Goal: Find specific page/section: Find specific page/section

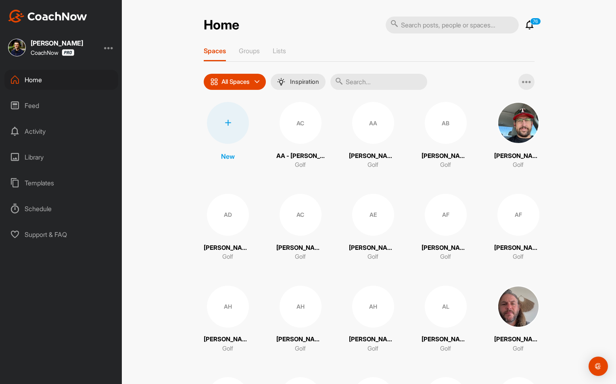
click at [349, 79] on input "text" at bounding box center [378, 82] width 97 height 16
type input "d"
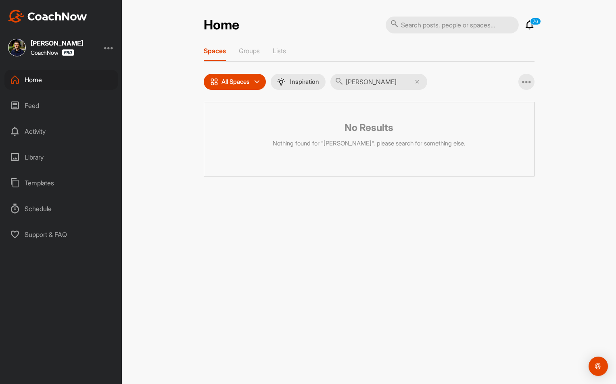
type input "[PERSON_NAME]"
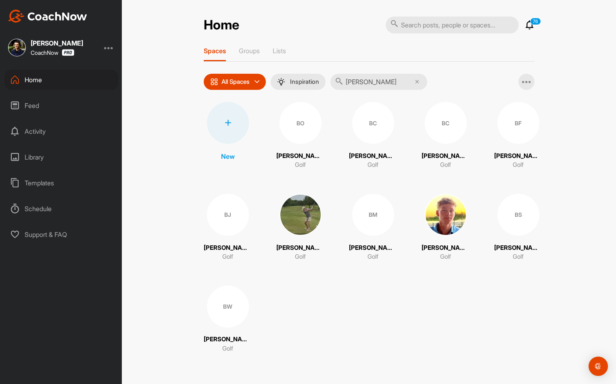
click at [303, 131] on div "BO" at bounding box center [300, 123] width 42 height 42
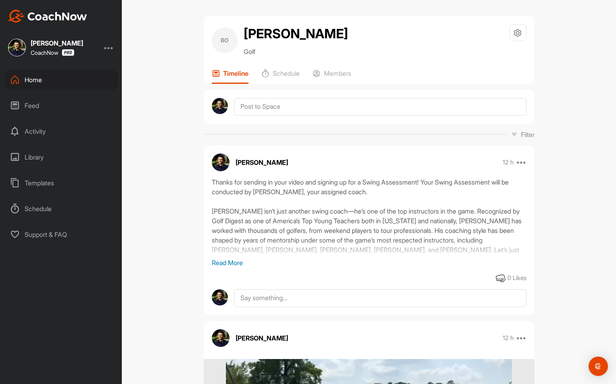
click at [221, 263] on p "Read More" at bounding box center [369, 263] width 314 height 10
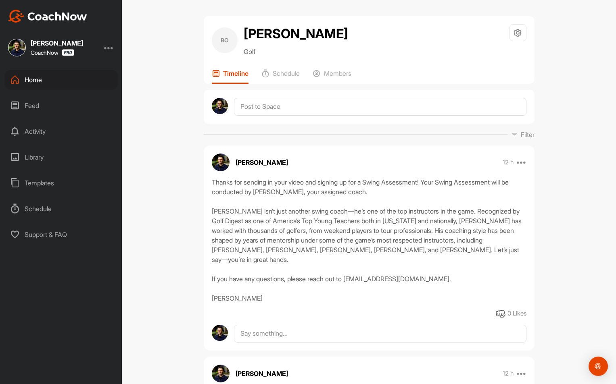
click at [56, 87] on div "Home" at bounding box center [61, 80] width 114 height 20
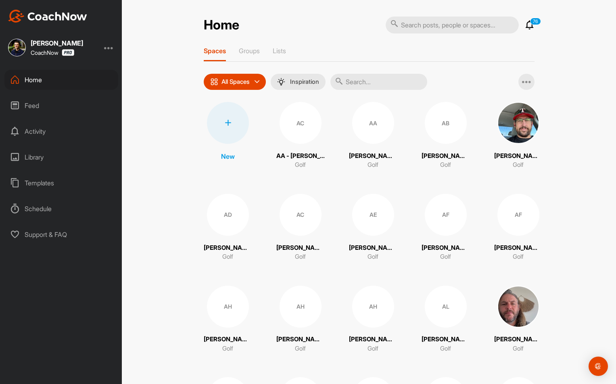
click at [399, 75] on input "text" at bounding box center [378, 82] width 97 height 16
type input "[PERSON_NAME]"
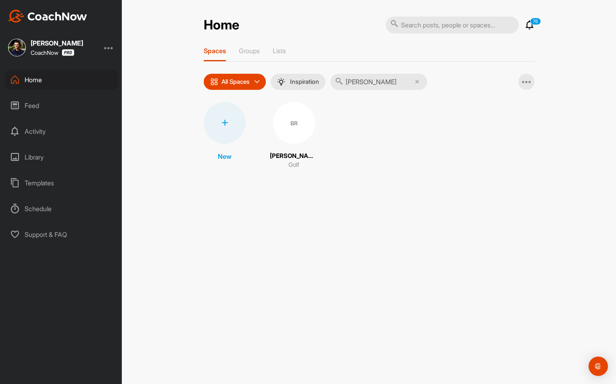
click at [284, 134] on div "BR" at bounding box center [294, 123] width 42 height 42
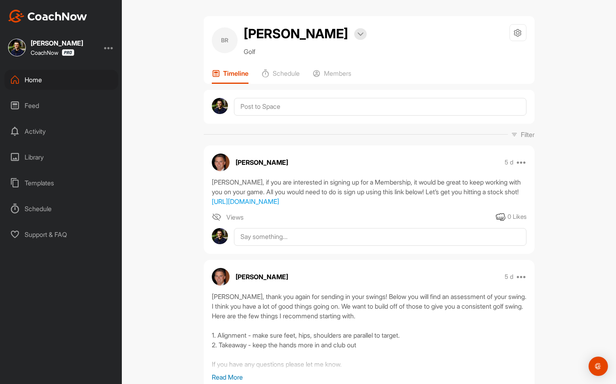
click at [32, 84] on div "Home" at bounding box center [61, 80] width 114 height 20
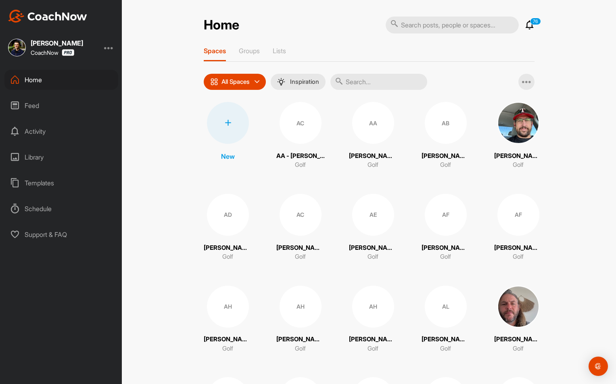
click at [359, 78] on input "text" at bounding box center [378, 82] width 97 height 16
paste input "[PERSON_NAME]"
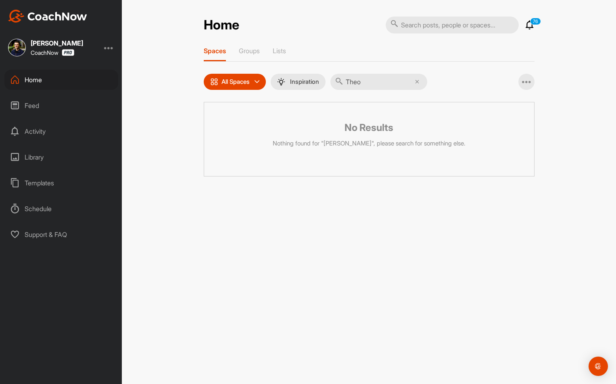
type input "Theo"
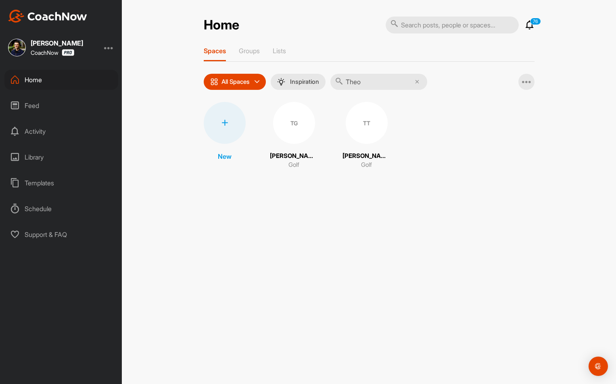
click at [291, 128] on div "TG" at bounding box center [294, 123] width 42 height 42
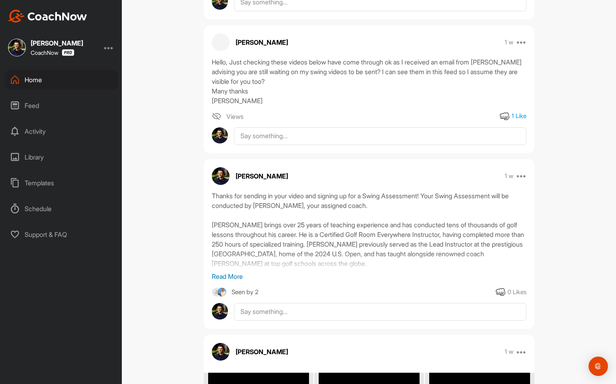
scroll to position [649, 0]
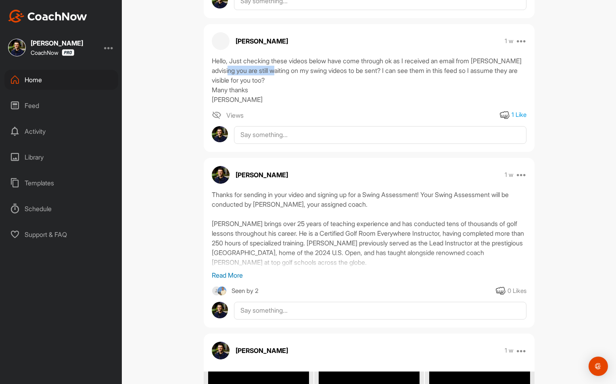
drag, startPoint x: 243, startPoint y: 106, endPoint x: 300, endPoint y: 118, distance: 58.0
click at [300, 104] on div "Hello, Just checking these videos below have come through ok as I received an e…" at bounding box center [369, 80] width 314 height 48
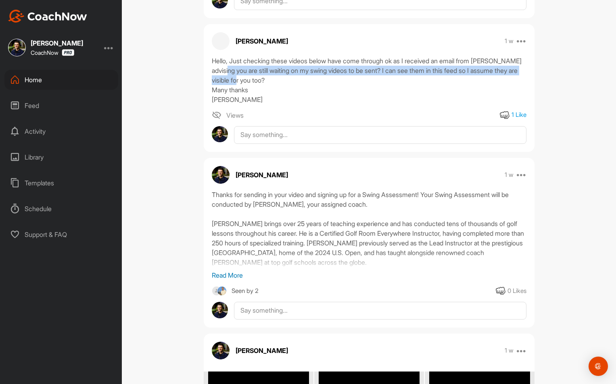
click at [300, 104] on div "Hello, Just checking these videos below have come through ok as I received an e…" at bounding box center [369, 80] width 314 height 48
drag, startPoint x: 252, startPoint y: 136, endPoint x: 205, endPoint y: 105, distance: 57.0
click at [205, 104] on div "Hello, Just checking these videos below have come through ok as I received an e…" at bounding box center [369, 80] width 331 height 48
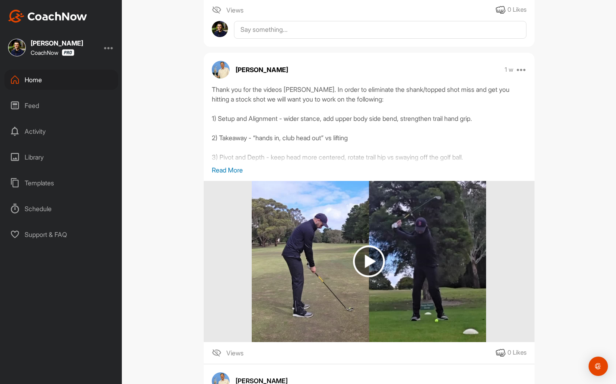
scroll to position [187, 0]
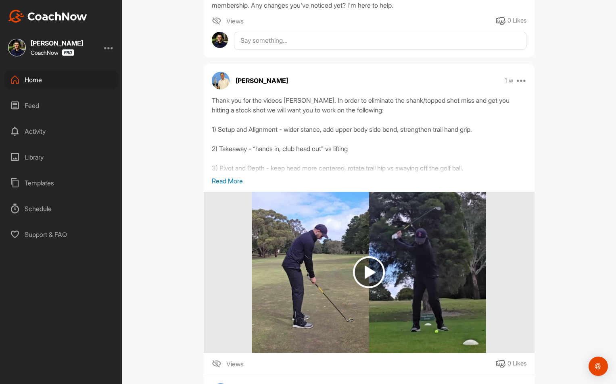
click at [225, 186] on p "Read More" at bounding box center [369, 181] width 314 height 10
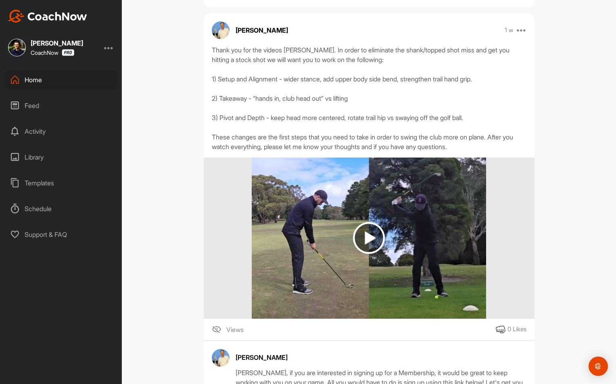
scroll to position [232, 0]
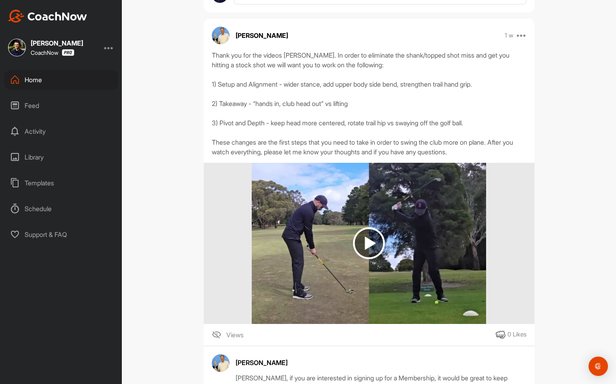
click at [65, 83] on div "Home" at bounding box center [61, 80] width 114 height 20
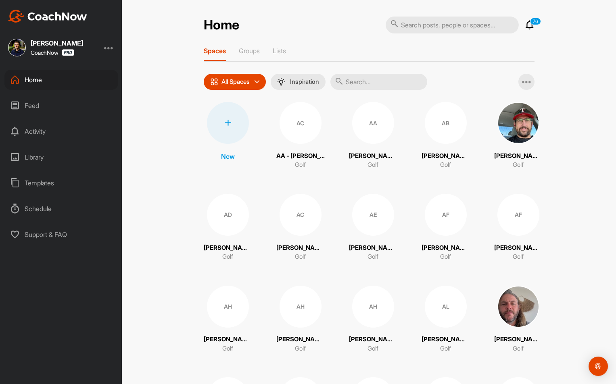
click at [364, 82] on input "text" at bounding box center [378, 82] width 97 height 16
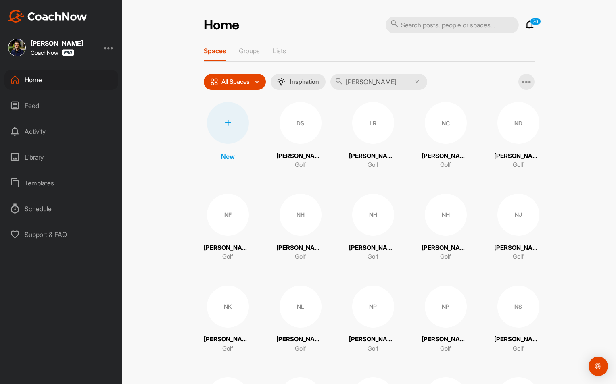
click at [149, 184] on div "Home 76 Notifications Invitations [DATE] [PERSON_NAME] replied to a post : "I h…" at bounding box center [369, 192] width 494 height 384
click at [370, 72] on div "Spaces Groups Lists All Spaces All spaces SMART LISTS Unanswered by me 15 days …" at bounding box center [369, 296] width 331 height 498
click at [358, 85] on input "[PERSON_NAME]" at bounding box center [378, 82] width 97 height 16
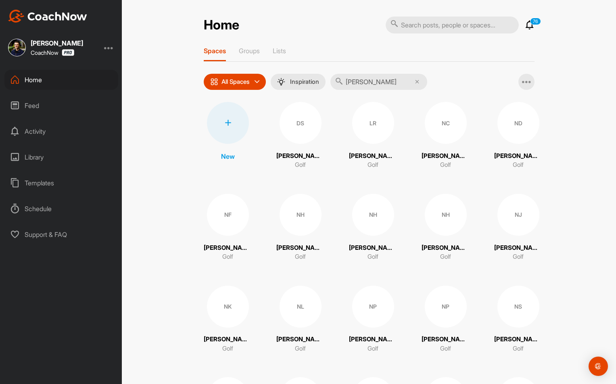
click at [358, 85] on input "[PERSON_NAME]" at bounding box center [378, 82] width 97 height 16
type input "[PERSON_NAME]"
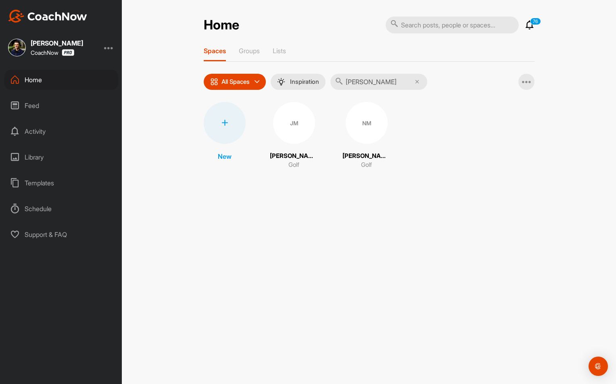
click at [350, 126] on div "NM" at bounding box center [367, 123] width 42 height 42
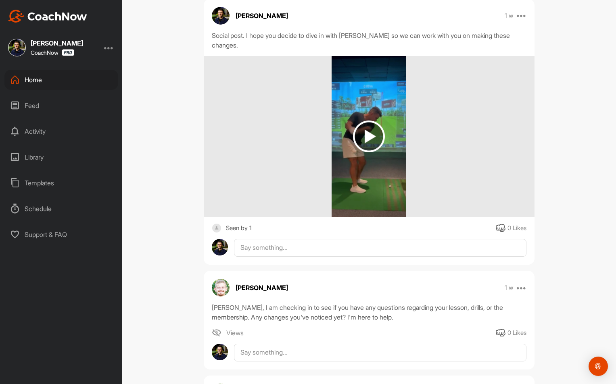
scroll to position [422, 0]
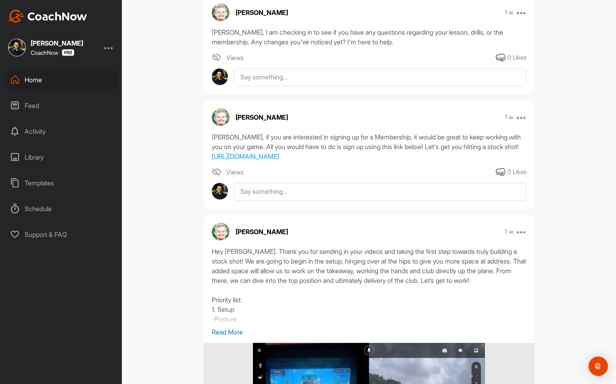
click at [68, 86] on div "Home" at bounding box center [61, 80] width 114 height 20
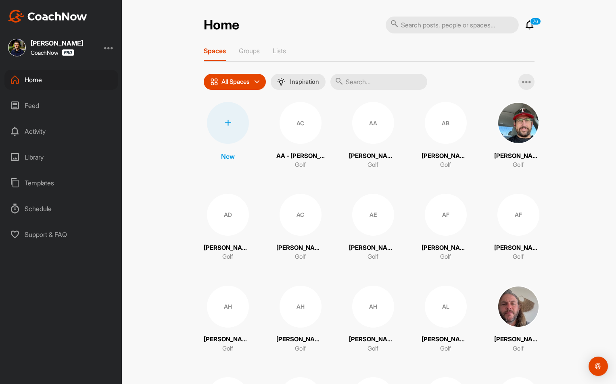
click at [385, 83] on input "text" at bounding box center [378, 82] width 97 height 16
type input "[PERSON_NAME]"
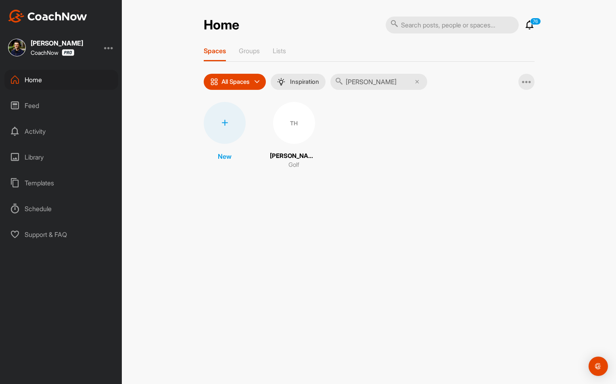
click at [308, 133] on div "TH" at bounding box center [294, 123] width 42 height 42
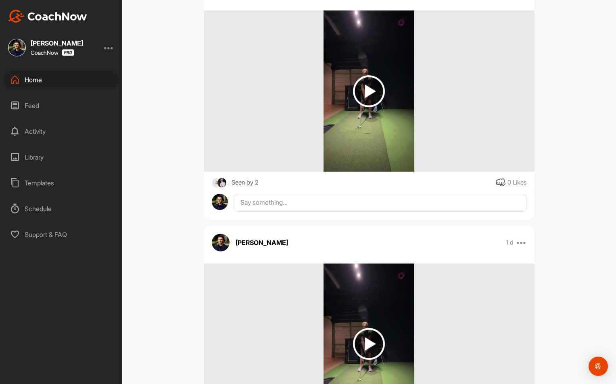
scroll to position [462, 0]
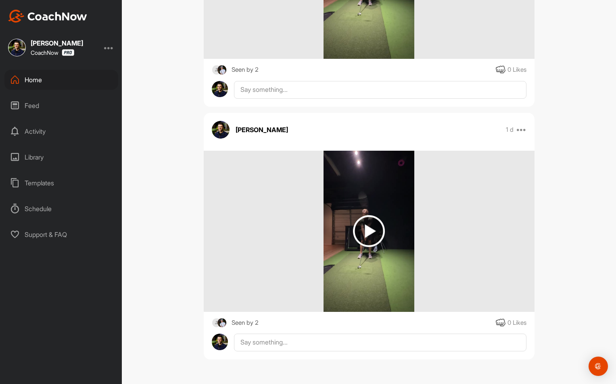
click at [102, 50] on div "[PERSON_NAME] CoachNow" at bounding box center [61, 48] width 122 height 18
click at [107, 48] on div at bounding box center [109, 48] width 10 height 10
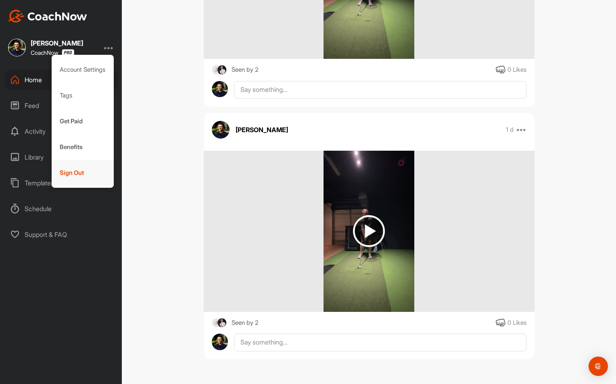
click at [79, 175] on div "Sign Out" at bounding box center [83, 173] width 62 height 26
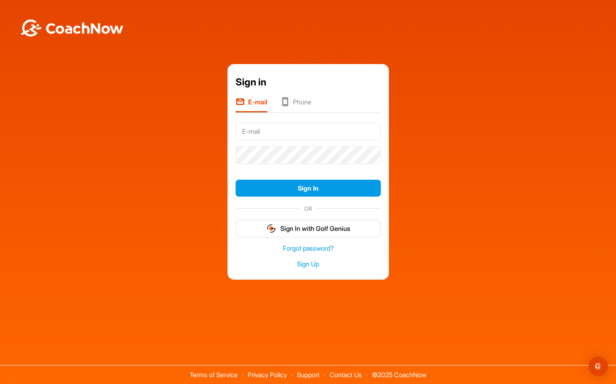
click at [333, 126] on input "text" at bounding box center [307, 132] width 145 height 18
type input "[EMAIL_ADDRESS][DOMAIN_NAME]"
click at [235, 180] on button "Sign In" at bounding box center [307, 188] width 145 height 17
